Goal: Task Accomplishment & Management: Complete application form

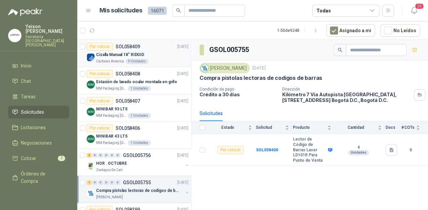
click at [145, 56] on div "Cizalla Manual 18" RIDGID" at bounding box center [142, 55] width 92 height 8
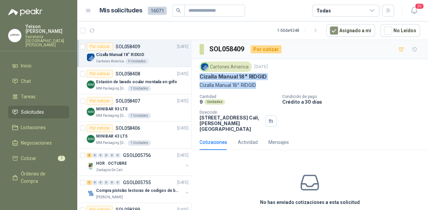
drag, startPoint x: 199, startPoint y: 75, endPoint x: 272, endPoint y: 89, distance: 74.7
click at [272, 89] on div "Cartones America [DATE] Cizalla Manual 18" RIDGID Cizalla Manual 18" RIDGID Can…" at bounding box center [309, 97] width 236 height 76
copy div "Cizalla Manual 18" RIDGID Cizalla Manual 18" RIDGID"
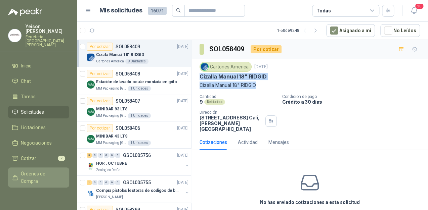
click at [39, 170] on span "Órdenes de Compra" at bounding box center [42, 177] width 42 height 15
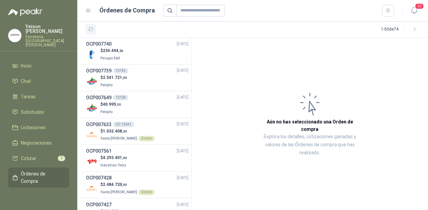
click at [94, 28] on button "button" at bounding box center [90, 29] width 11 height 11
click at [50, 155] on li "Cotizar 7" at bounding box center [38, 158] width 53 height 7
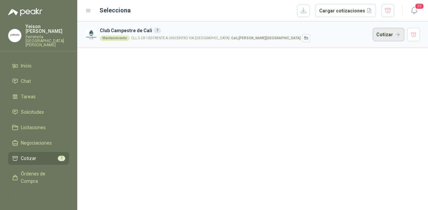
click at [396, 37] on button "Cotizar" at bounding box center [388, 34] width 32 height 13
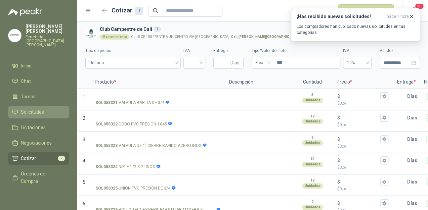
click at [35, 108] on span "Solicitudes" at bounding box center [32, 111] width 23 height 7
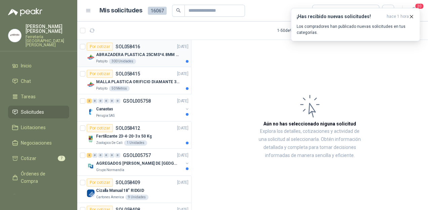
click at [137, 50] on div "Por cotizar SOL058416" at bounding box center [113, 47] width 53 height 8
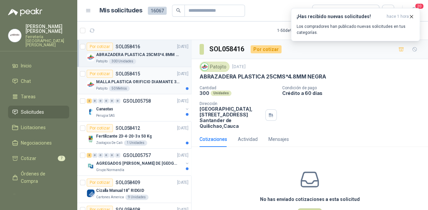
click at [150, 80] on p "MALLA PLASTICA ORIFICIO DIAMANTE 3MM" at bounding box center [138, 82] width 84 height 6
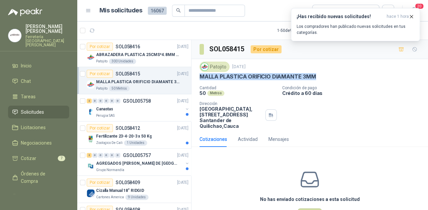
drag, startPoint x: 200, startPoint y: 76, endPoint x: 328, endPoint y: 81, distance: 127.3
click at [328, 81] on div "Patojito [DATE] MALLA PLASTICA ORIFICIO DIAMANTE 3MM Cantidad 50 Metros Condici…" at bounding box center [309, 95] width 220 height 67
copy p "MALLA PLASTICA ORIFICIO DIAMANTE 3MM"
click at [144, 85] on div "MALLA PLASTICA ORIFICIO DIAMANTE 3MM" at bounding box center [142, 82] width 92 height 8
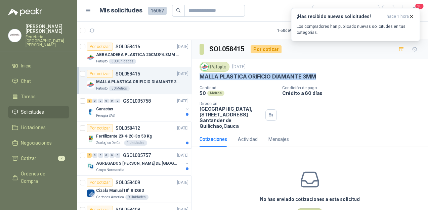
scroll to position [2, 0]
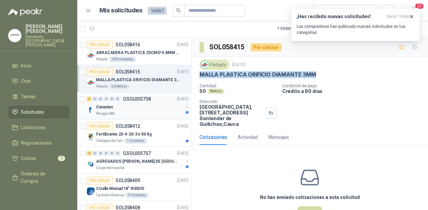
click at [145, 104] on div "Canastas" at bounding box center [139, 107] width 87 height 8
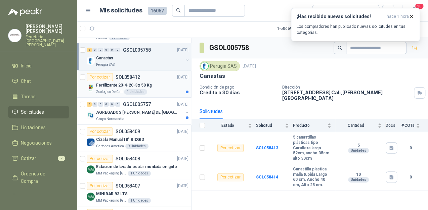
scroll to position [54, 0]
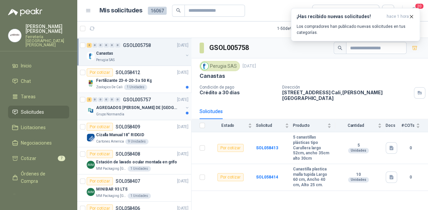
click at [151, 110] on div "AGREGADOS [PERSON_NAME] DE [GEOGRAPHIC_DATA][PERSON_NAME]" at bounding box center [139, 108] width 87 height 8
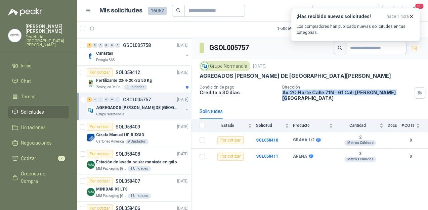
drag, startPoint x: 299, startPoint y: 91, endPoint x: 387, endPoint y: 95, distance: 87.6
click at [387, 95] on div "Condición de pago Crédito a 30 días Dirección Av. 2C Norte [STREET_ADDRESS][PER…" at bounding box center [309, 93] width 220 height 16
